Goal: Task Accomplishment & Management: Use online tool/utility

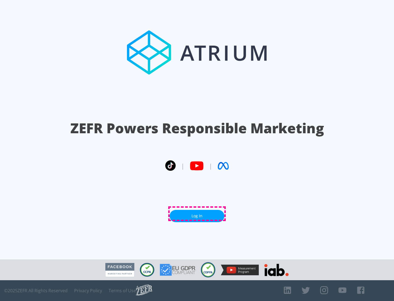
click at [197, 214] on link "Log In" at bounding box center [197, 216] width 55 height 12
